Goal: Task Accomplishment & Management: Manage account settings

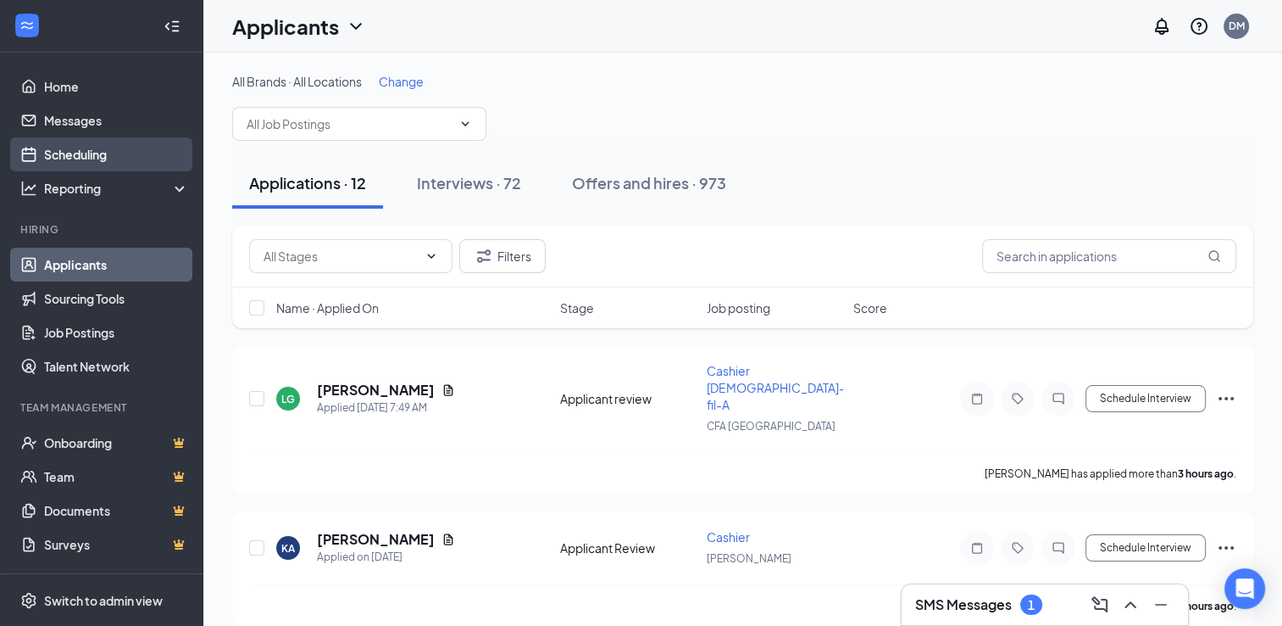
click at [64, 150] on link "Scheduling" at bounding box center [116, 154] width 145 height 34
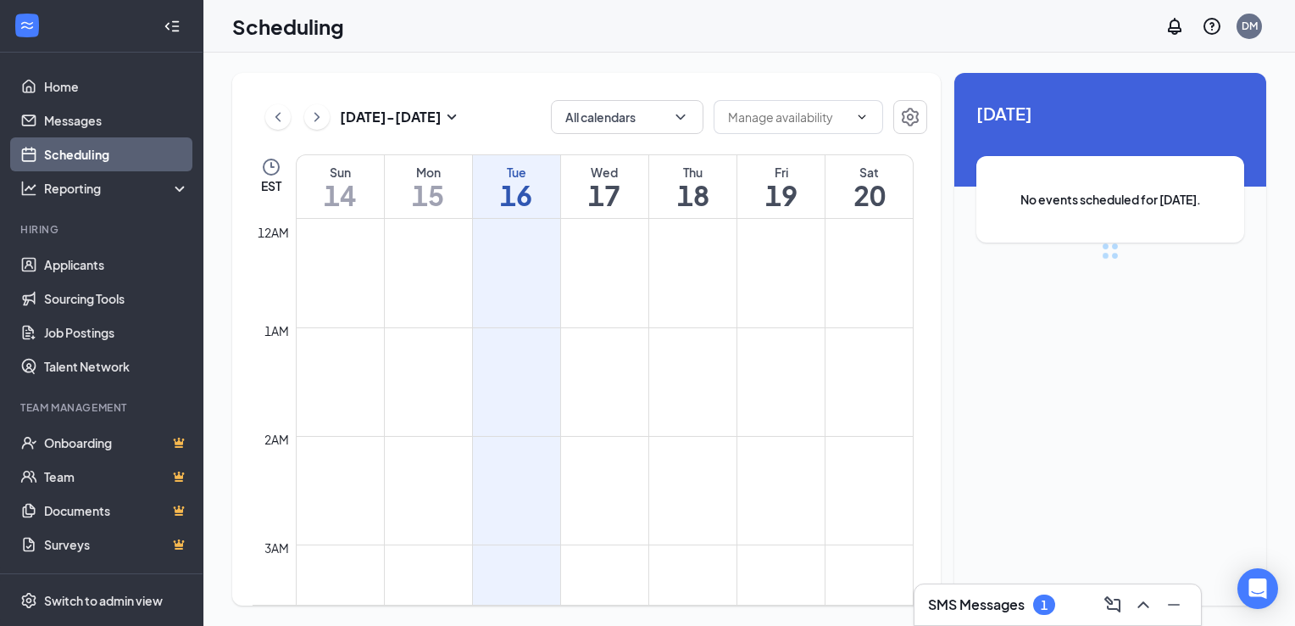
scroll to position [833, 0]
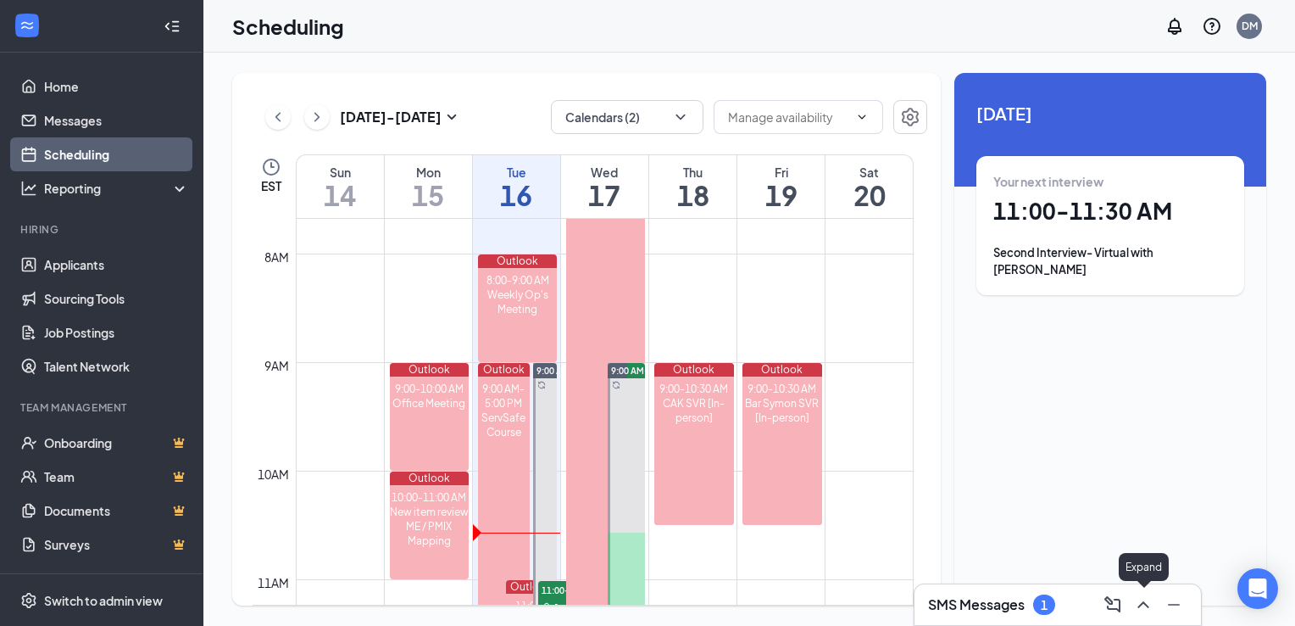
click at [1143, 609] on icon "ChevronUp" at bounding box center [1143, 604] width 20 height 20
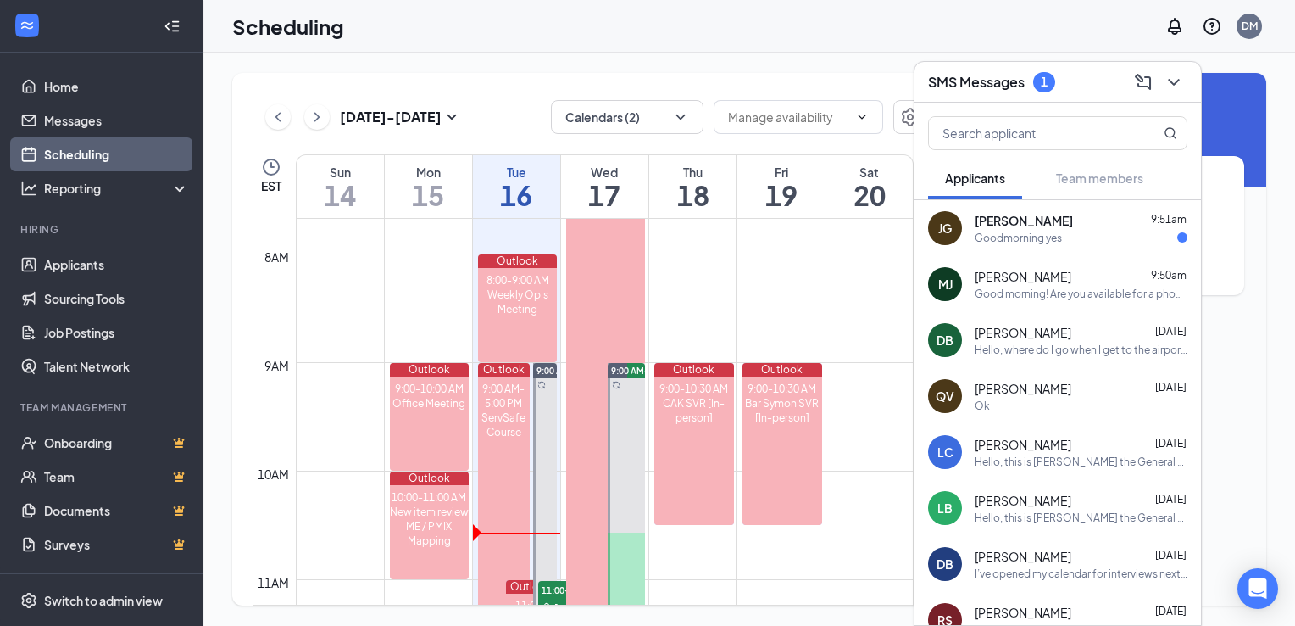
click at [1078, 236] on div "Goodmorning yes" at bounding box center [1081, 238] width 213 height 14
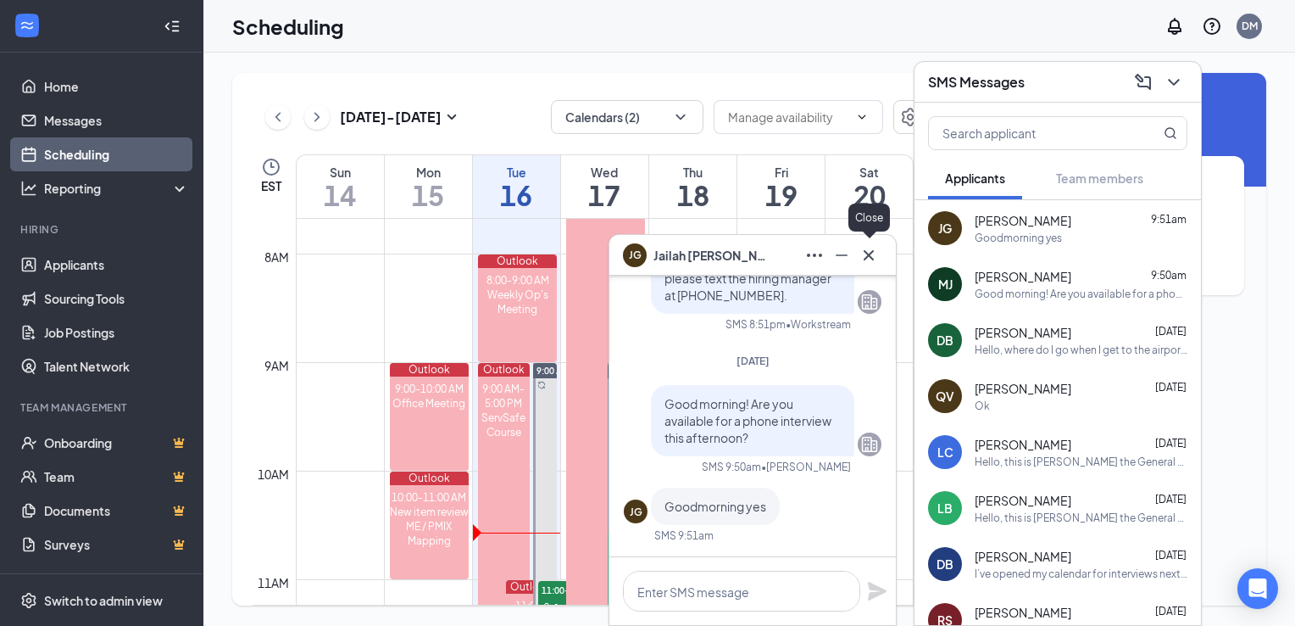
click at [872, 260] on icon "Cross" at bounding box center [869, 255] width 20 height 20
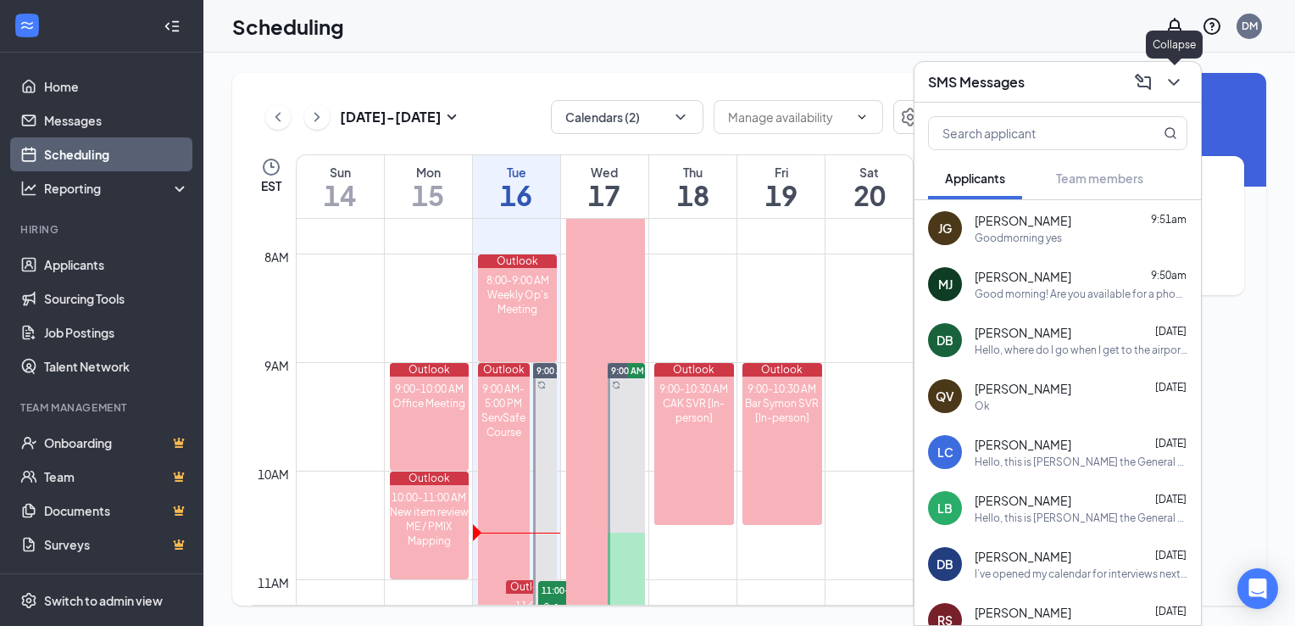
click at [1170, 86] on icon "ChevronDown" at bounding box center [1174, 82] width 20 height 20
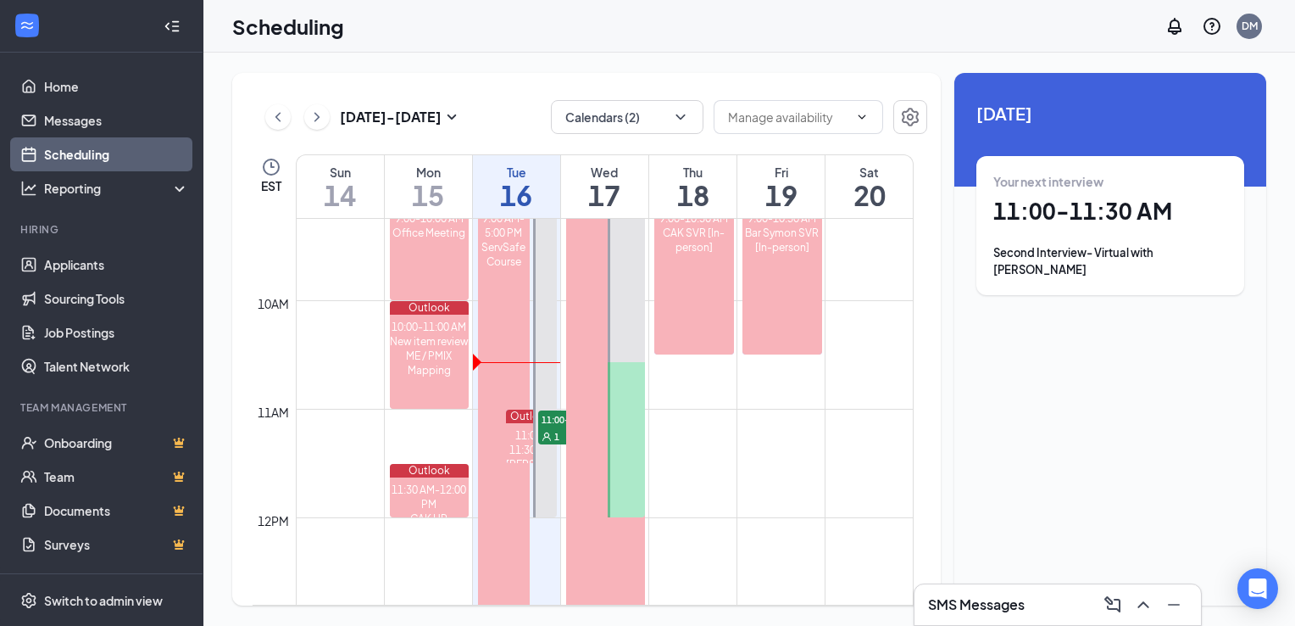
scroll to position [1024, 0]
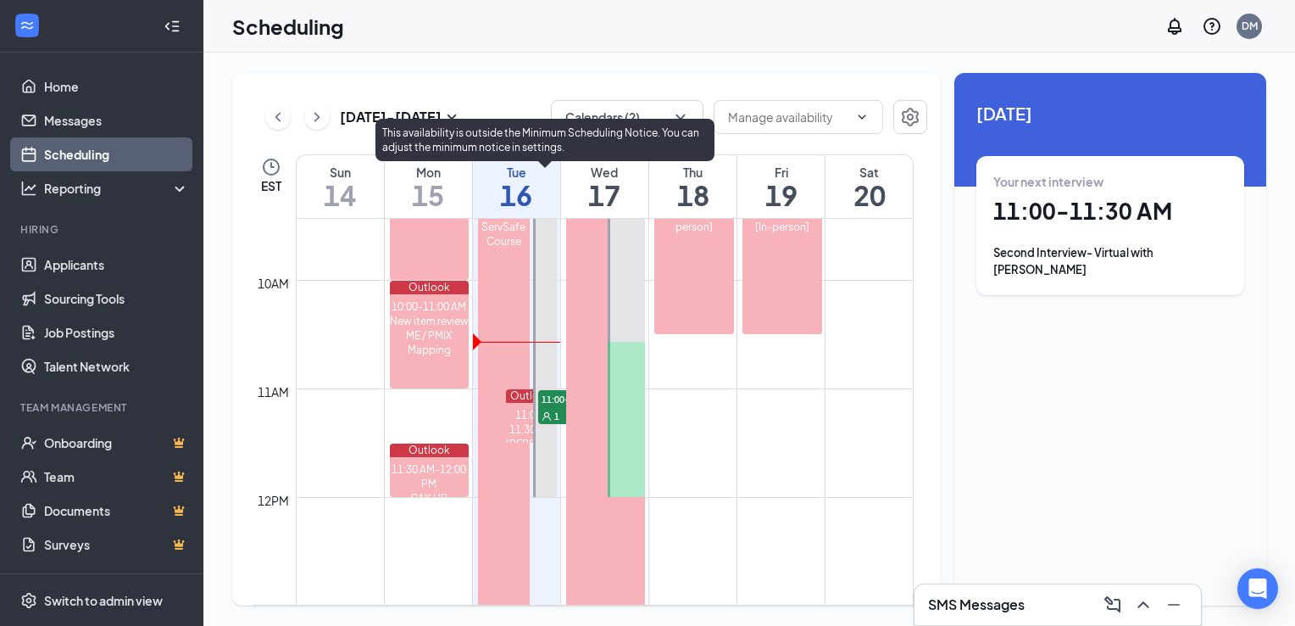
click at [550, 413] on icon "User" at bounding box center [547, 416] width 10 height 10
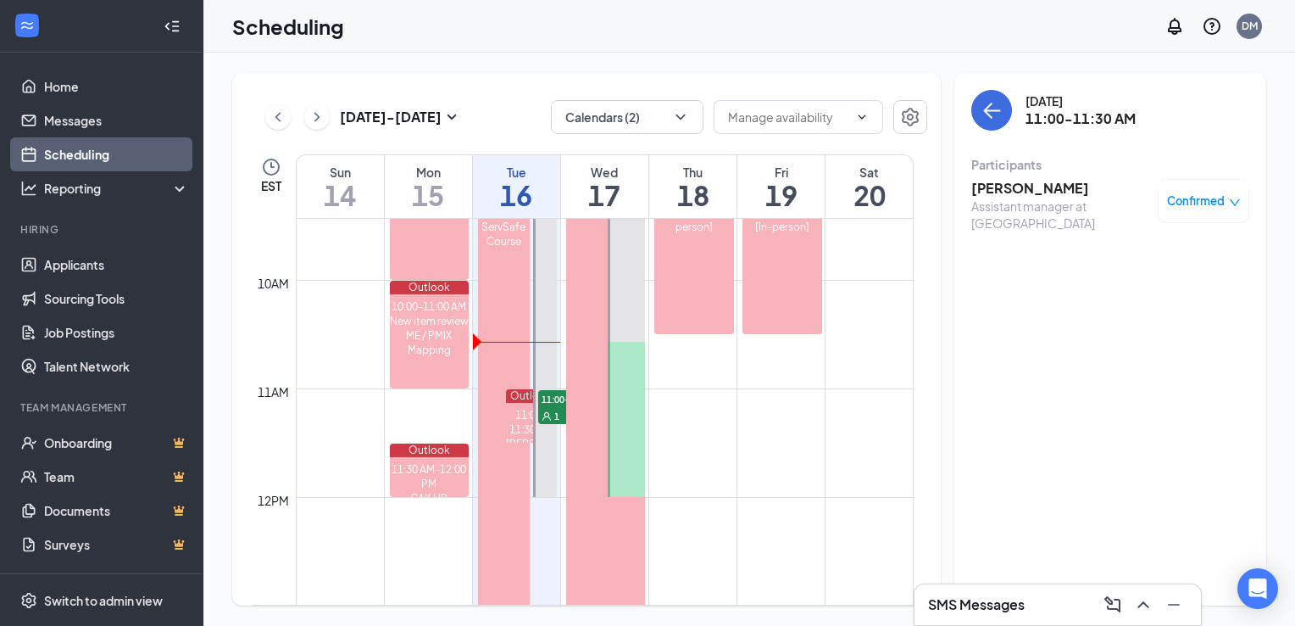
click at [1026, 191] on h3 "Daniel Phillips" at bounding box center [1060, 188] width 178 height 19
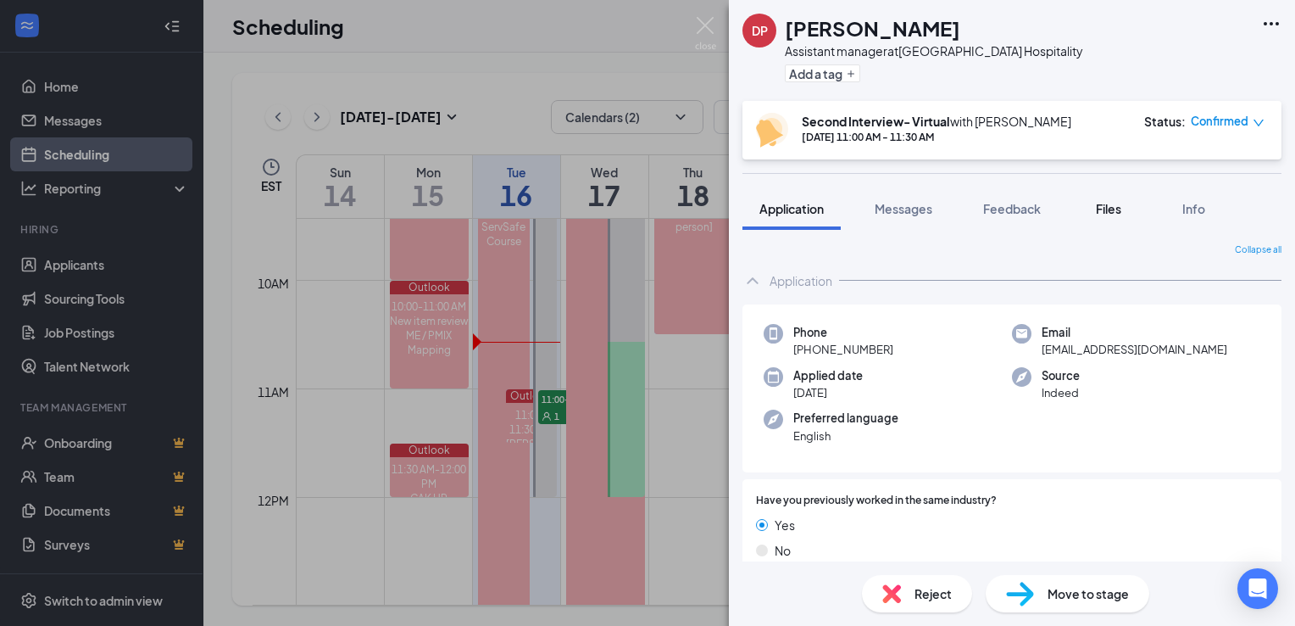
click at [1118, 209] on span "Files" at bounding box center [1108, 208] width 25 height 15
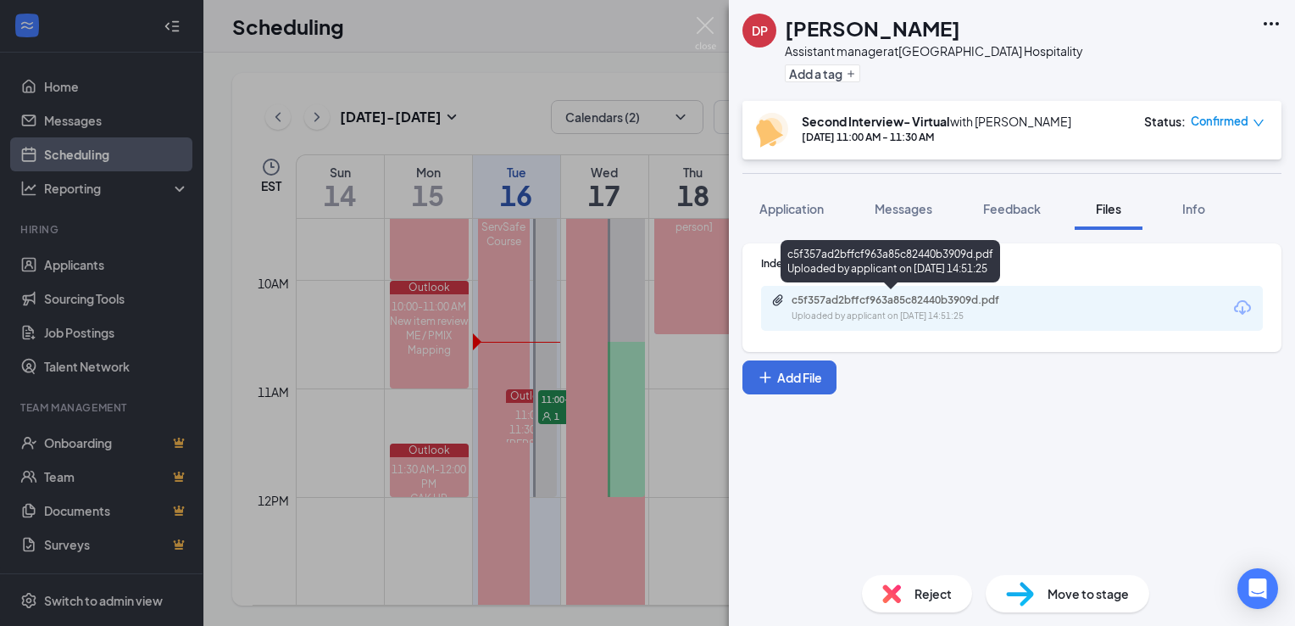
click at [960, 310] on div "Uploaded by applicant on Aug 22, 2025 at 14:51:25" at bounding box center [919, 316] width 254 height 14
